Goal: Task Accomplishment & Management: Use online tool/utility

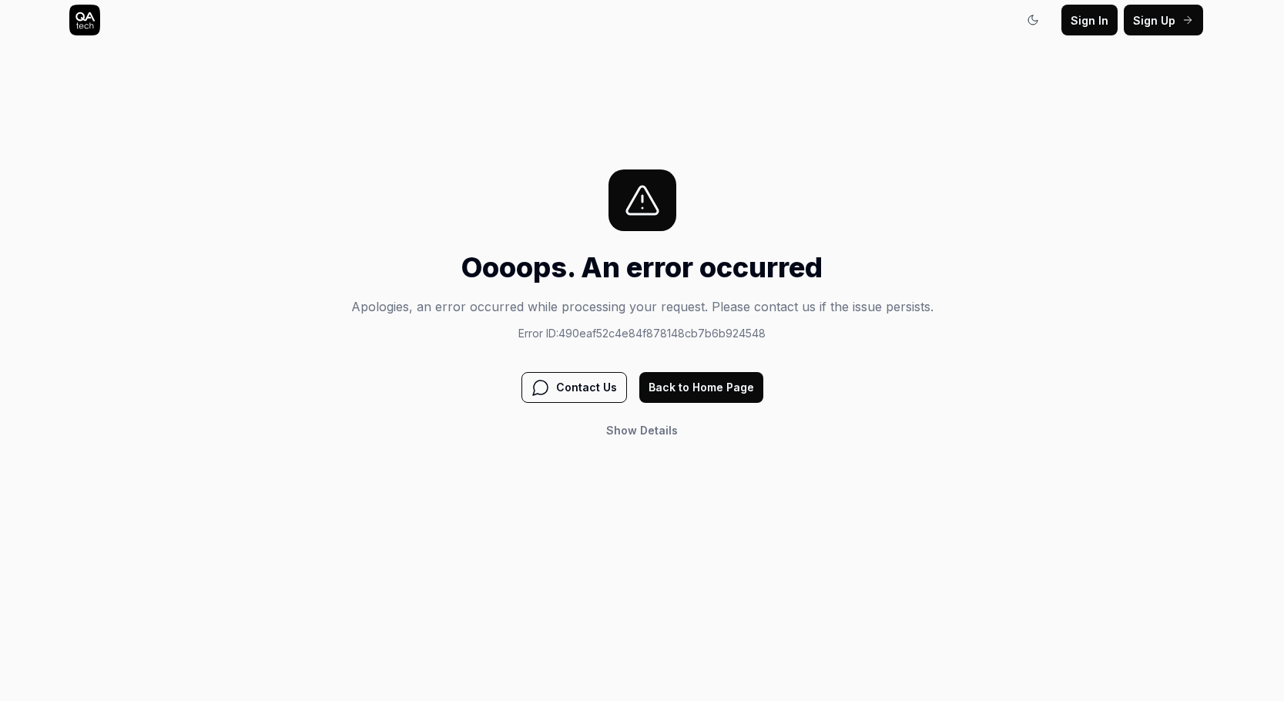
click at [657, 396] on button "Back to Home Page" at bounding box center [701, 387] width 124 height 31
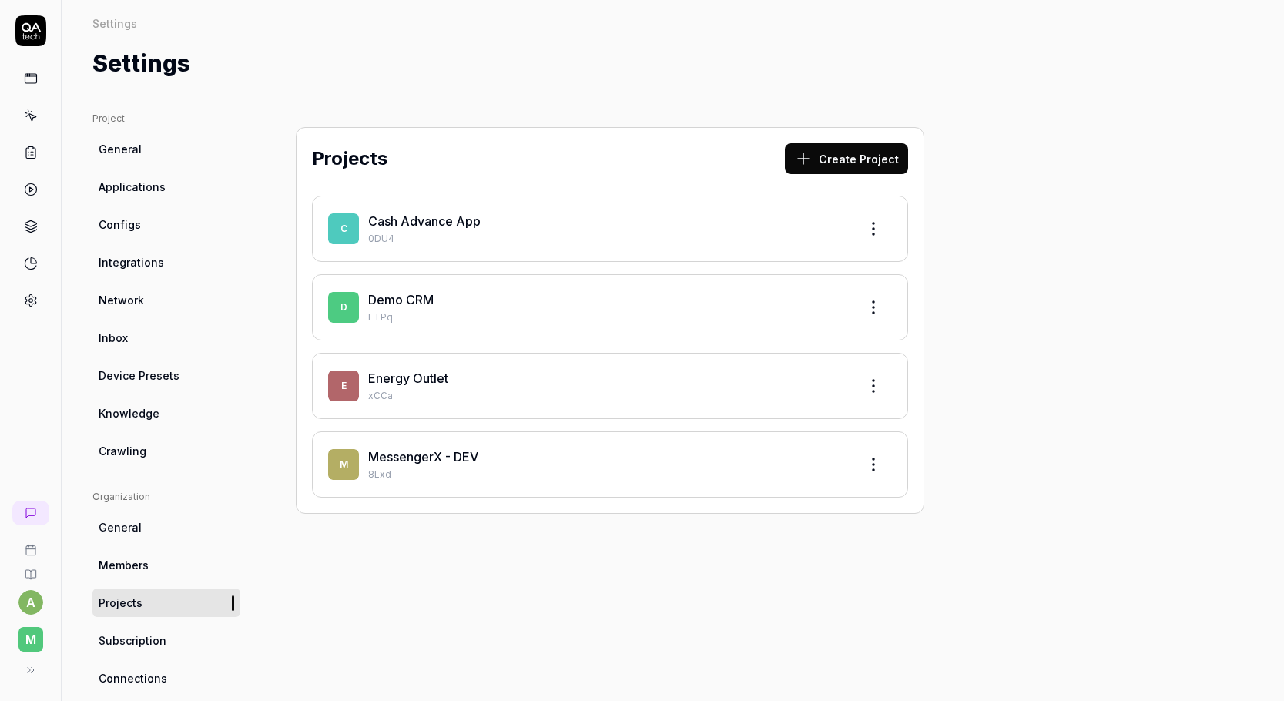
click at [455, 218] on link "Cash Advance App" at bounding box center [424, 220] width 112 height 15
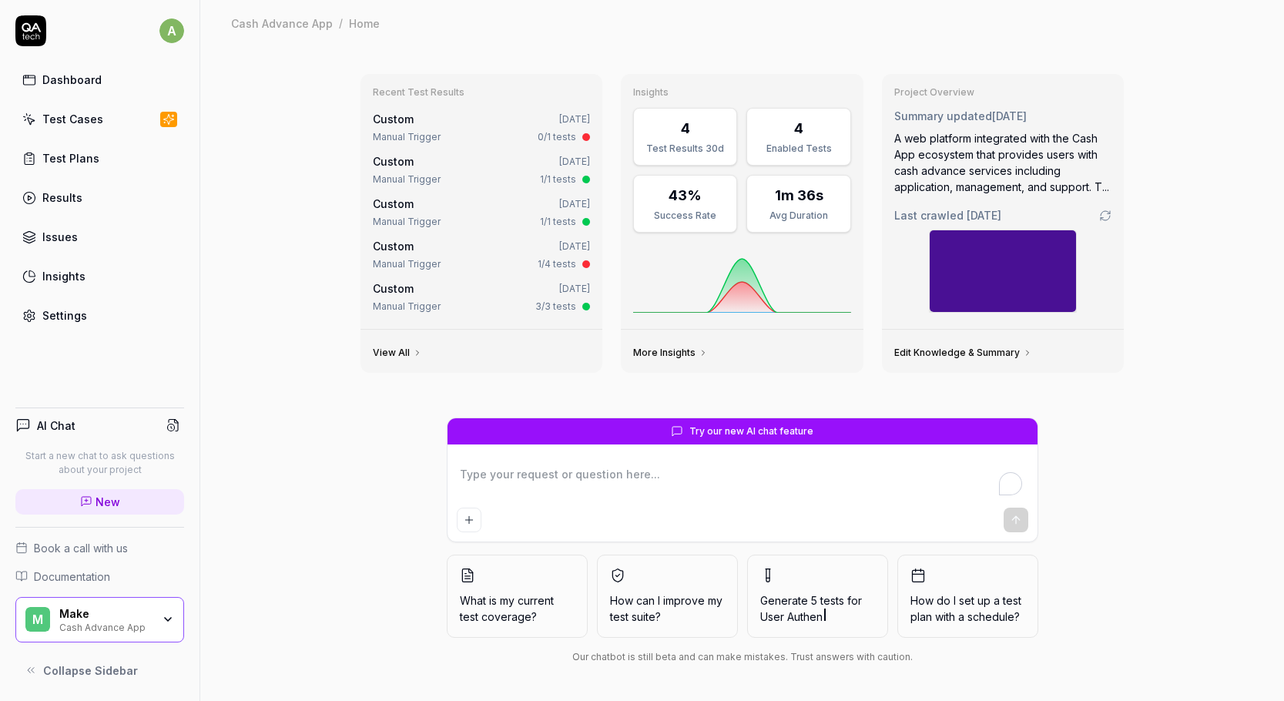
click at [99, 123] on link "Test Cases" at bounding box center [99, 119] width 169 height 30
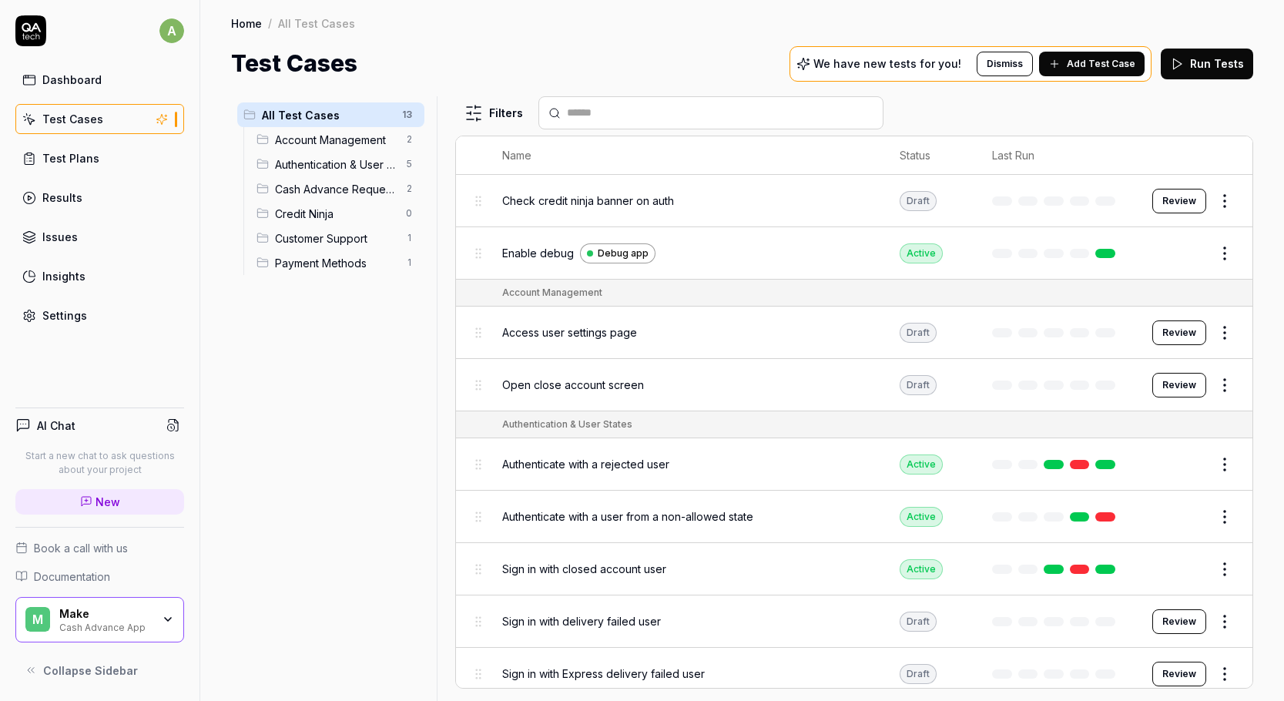
scroll to position [293, 0]
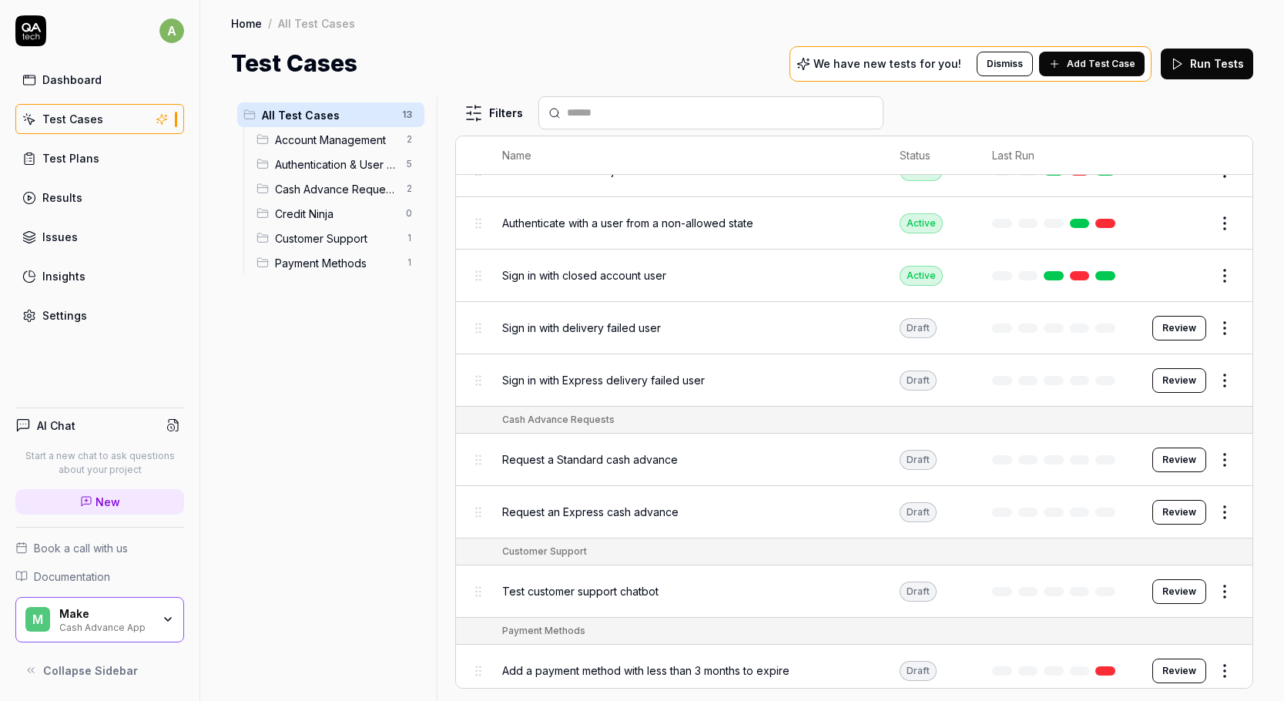
click at [1187, 659] on button "Review" at bounding box center [1179, 671] width 54 height 25
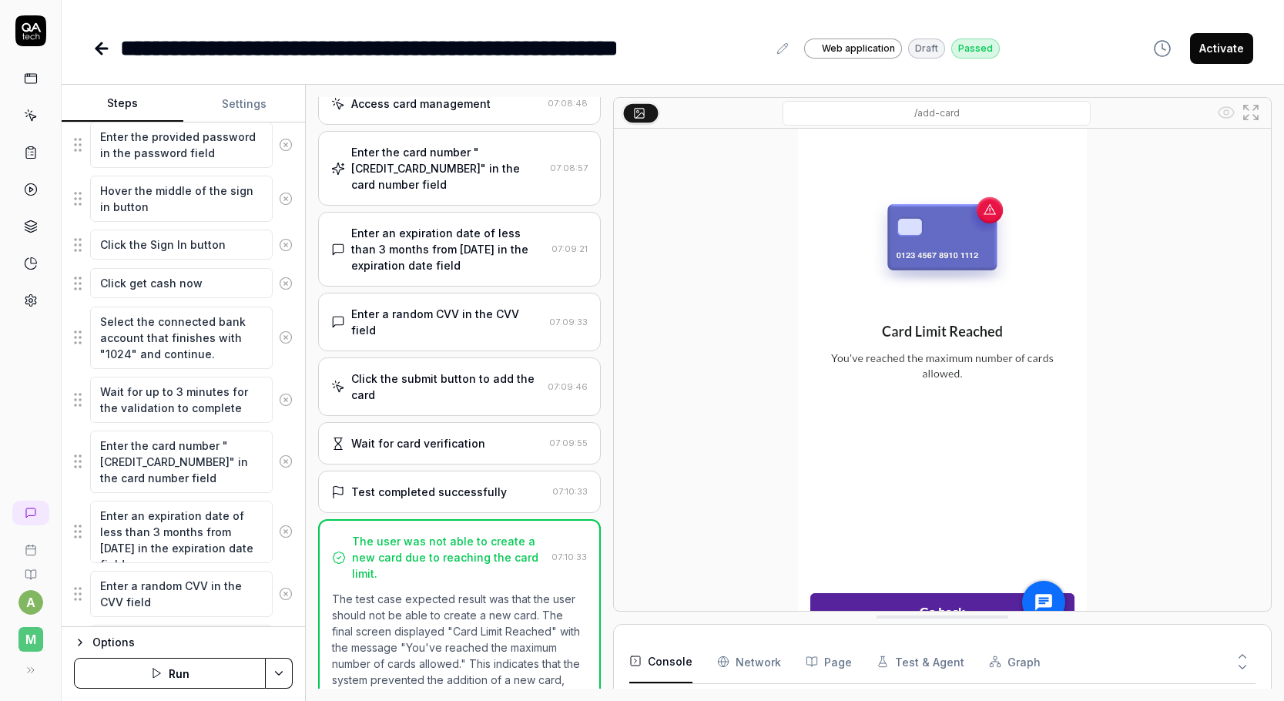
scroll to position [263, 0]
type textarea "*"
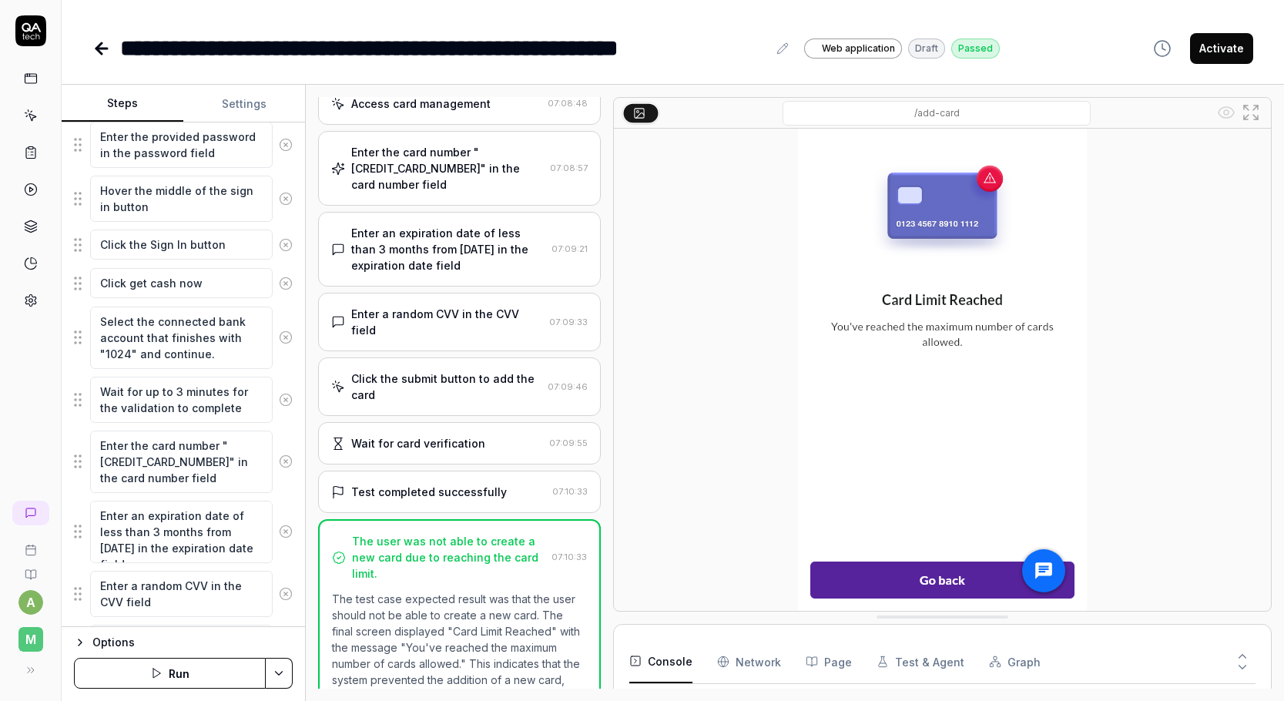
click at [528, 484] on div "Test completed successfully" at bounding box center [438, 492] width 214 height 16
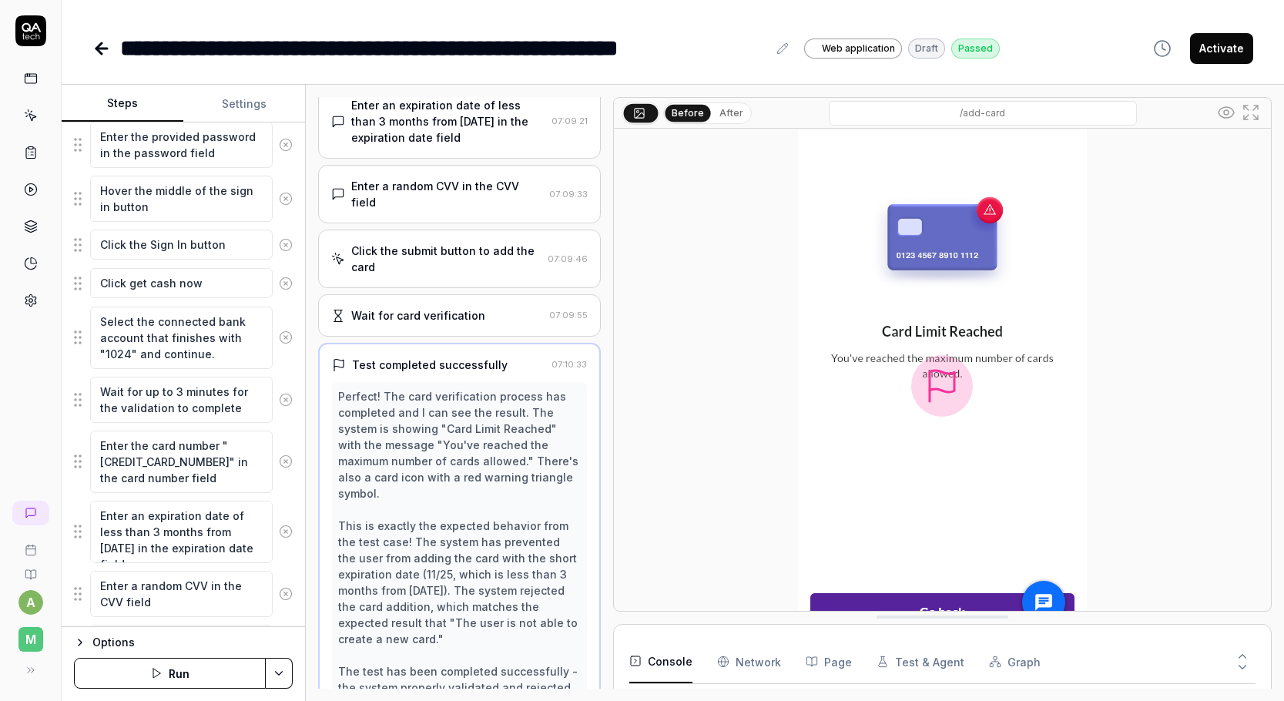
click at [503, 294] on div "Wait for card verification 07:09:55" at bounding box center [459, 315] width 282 height 42
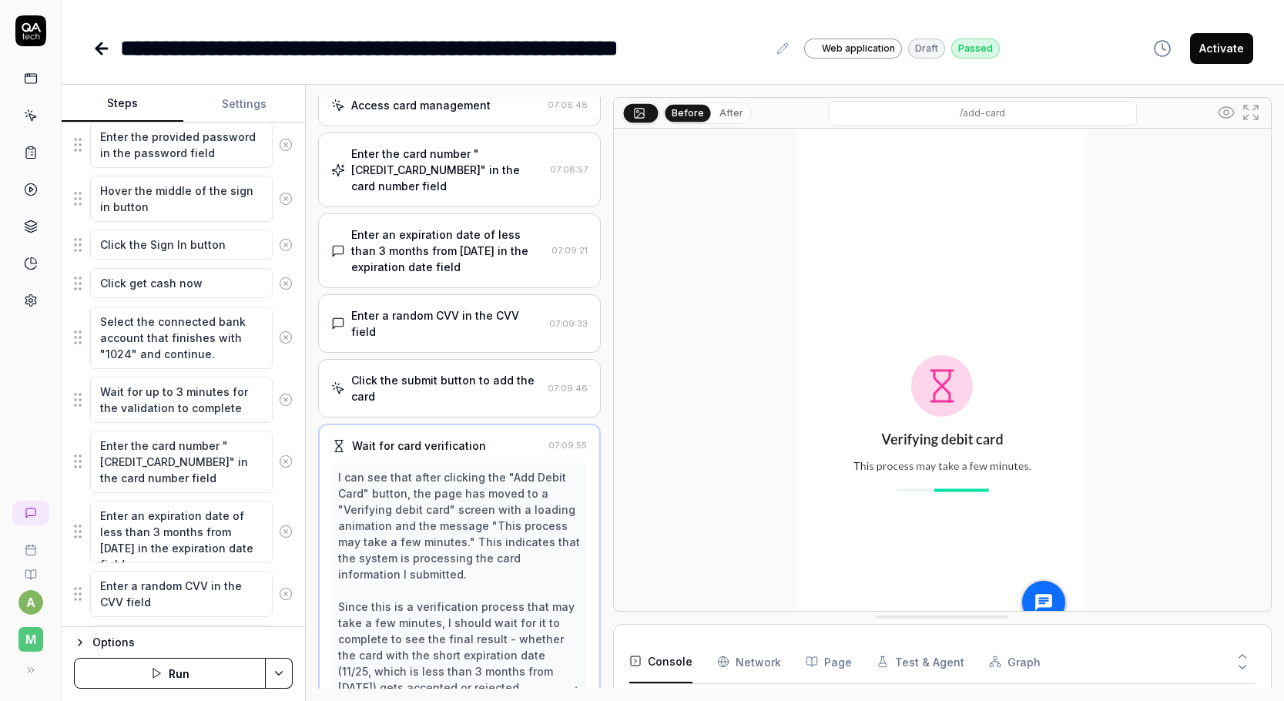
click at [488, 307] on div "Enter a random CVV in the CVV field" at bounding box center [446, 323] width 191 height 32
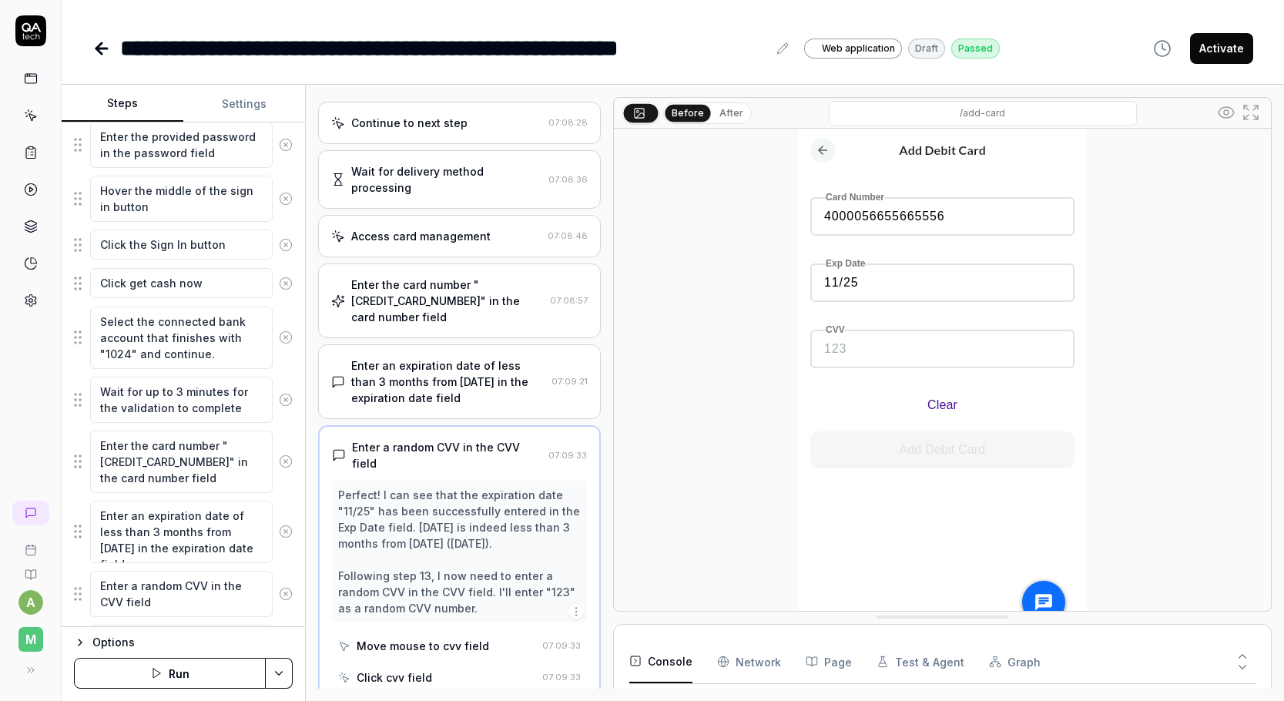
click at [481, 276] on div "Enter the card number "[CREDIT_CARD_NUMBER]" in the card number field" at bounding box center [447, 300] width 192 height 49
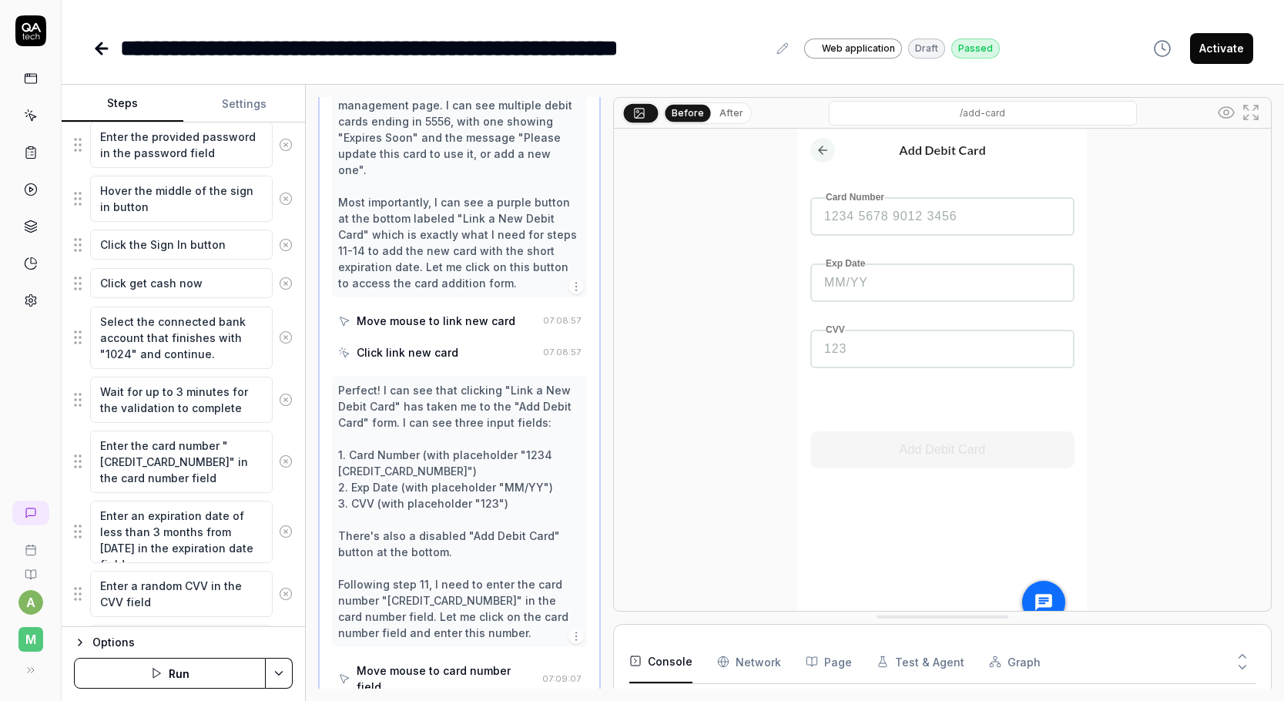
scroll to position [1339, 0]
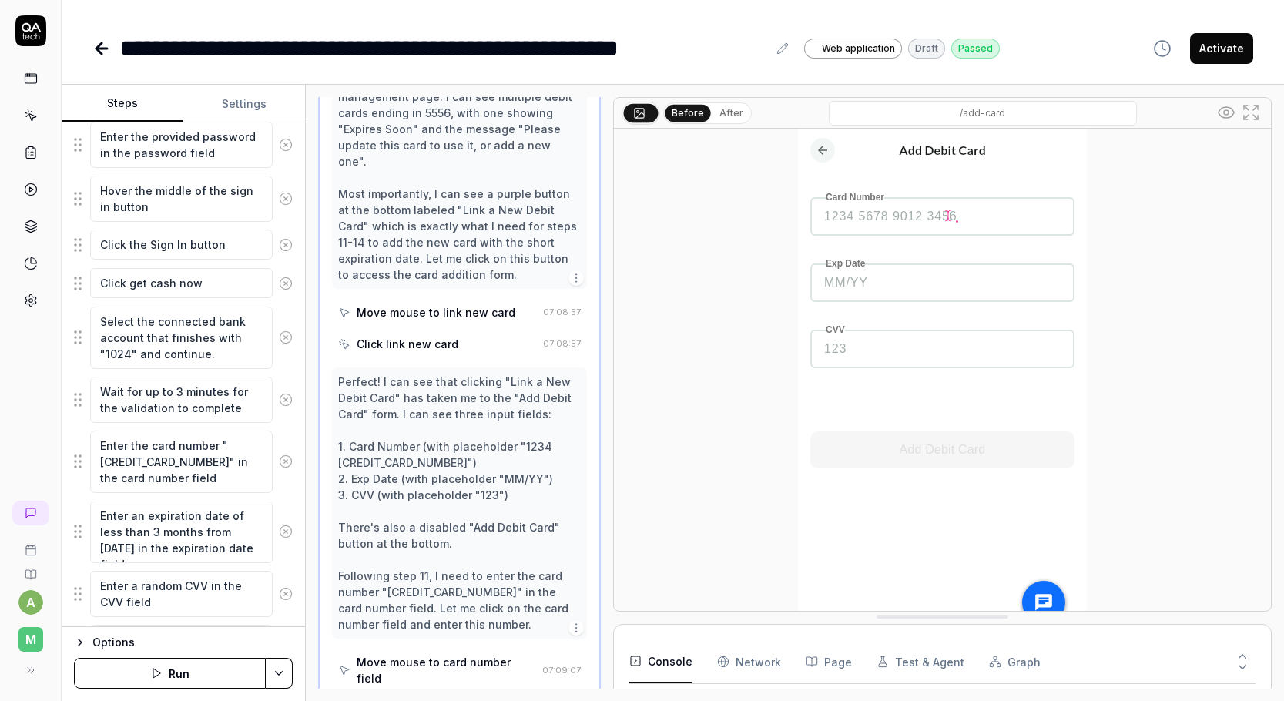
click at [726, 115] on button "After" at bounding box center [731, 113] width 36 height 17
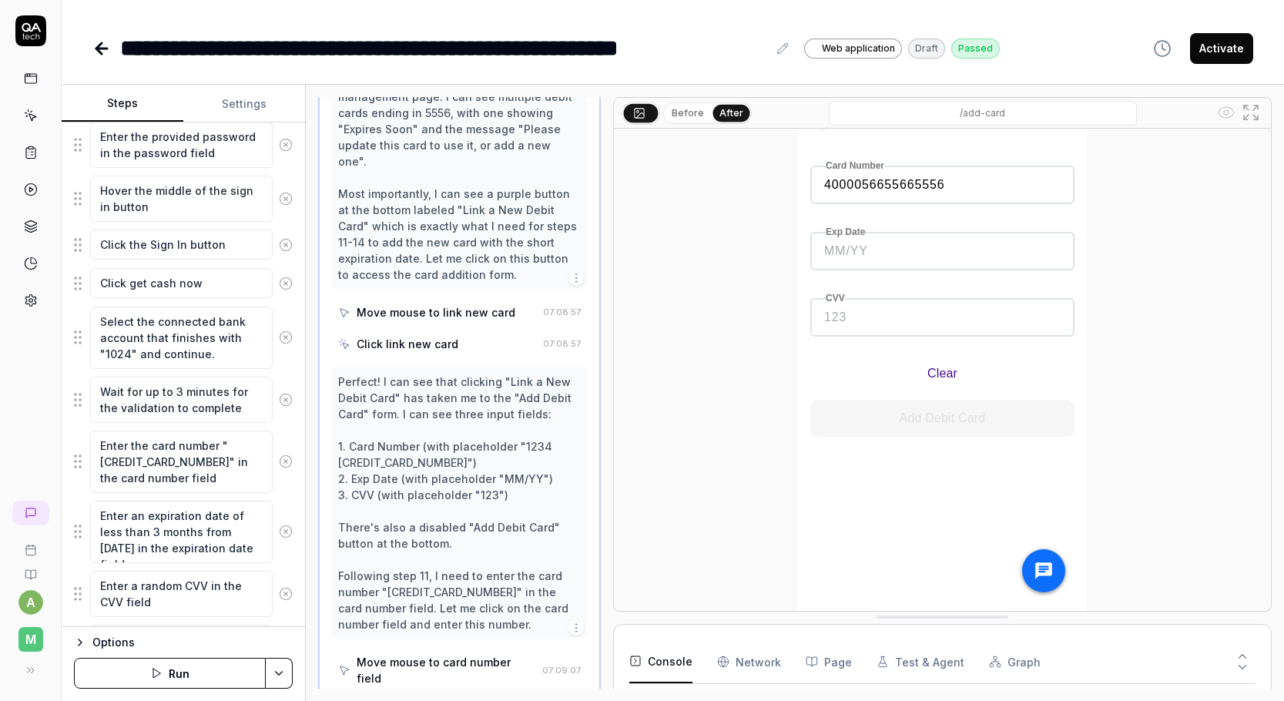
click at [725, 655] on icon "button" at bounding box center [723, 661] width 12 height 12
